Goal: Task Accomplishment & Management: Use online tool/utility

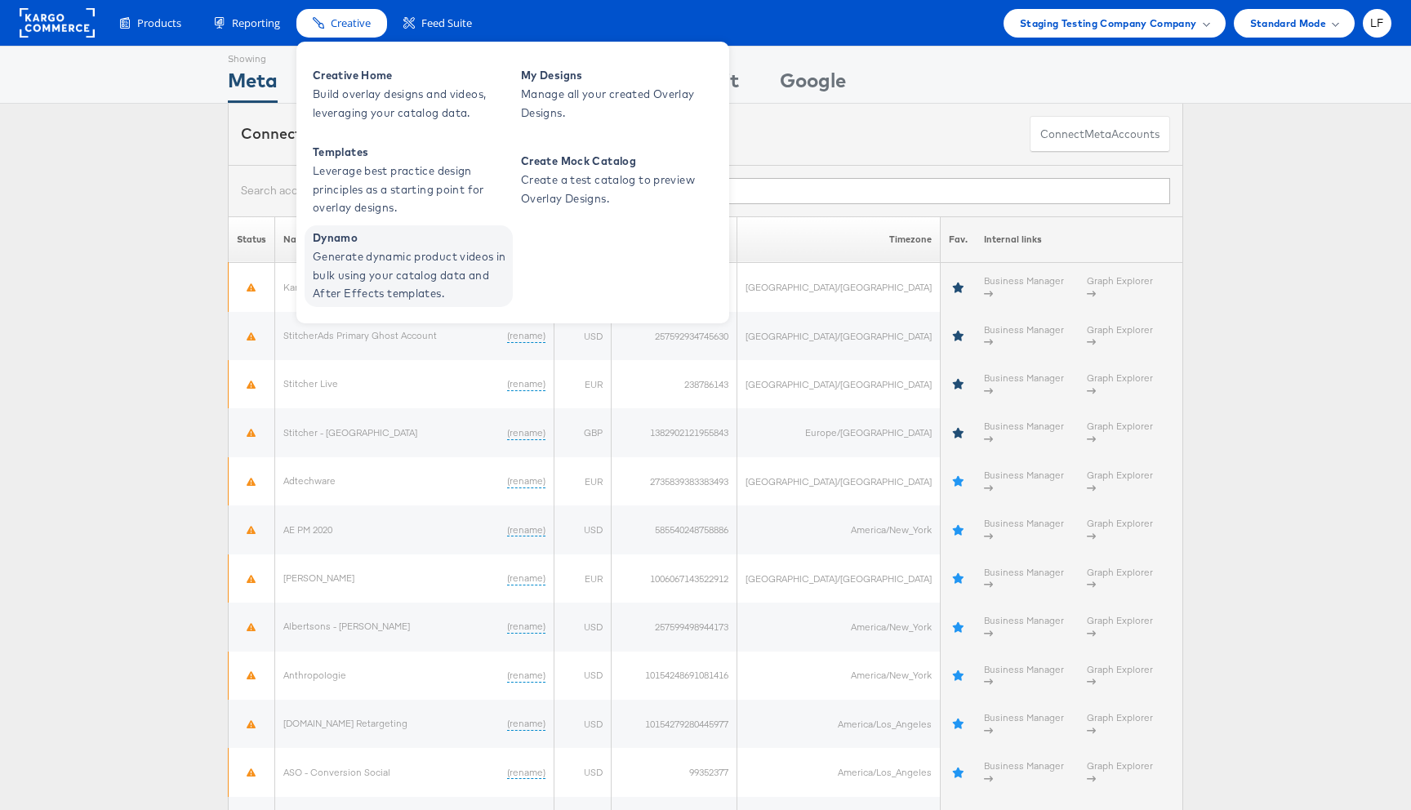
click at [377, 252] on span "Generate dynamic product videos in bulk using your catalog data and After Effec…" at bounding box center [411, 275] width 196 height 56
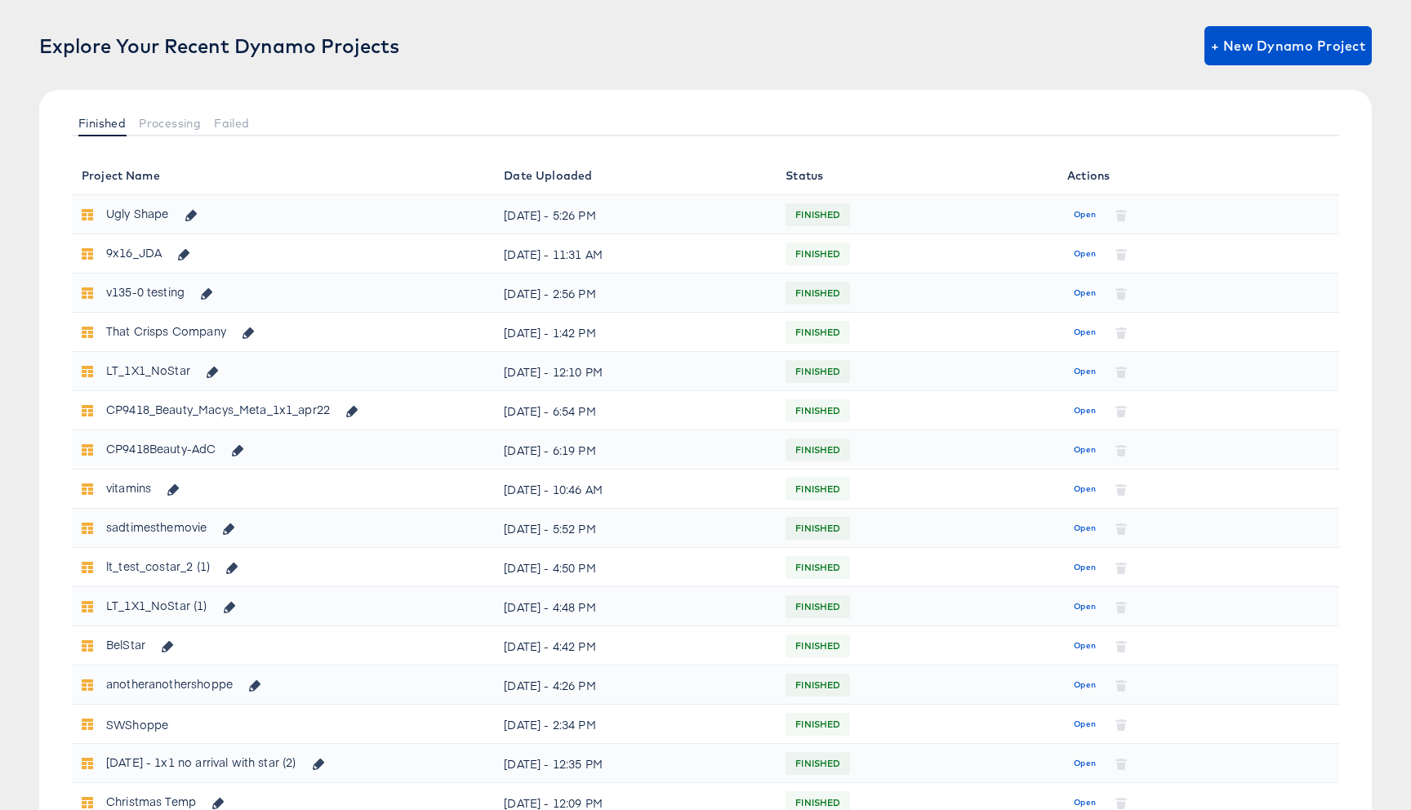
scroll to position [167, 0]
